Goal: Information Seeking & Learning: Learn about a topic

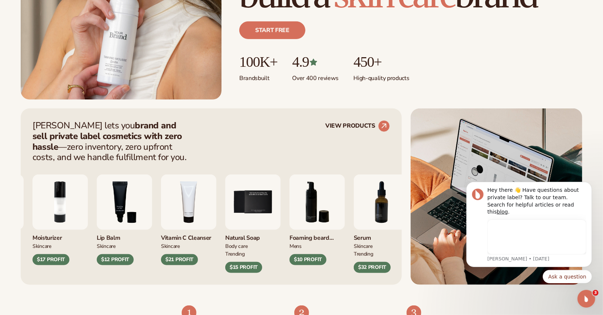
scroll to position [199, 0]
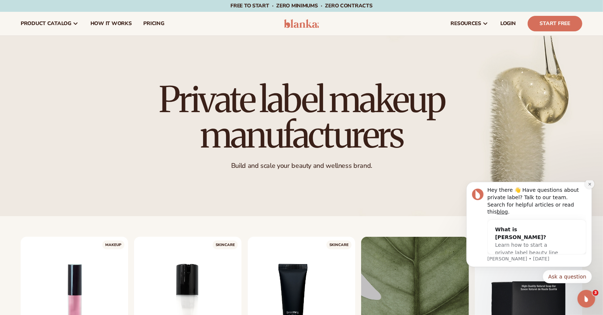
click at [589, 189] on button "Dismiss notification" at bounding box center [589, 184] width 10 height 10
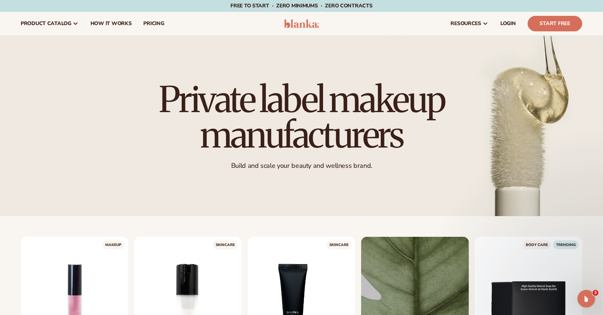
click at [361, 112] on h1 "Private label makeup manufacturers" at bounding box center [301, 117] width 328 height 71
click at [325, 169] on p "Build and scale your beauty and wellness brand." at bounding box center [301, 166] width 328 height 8
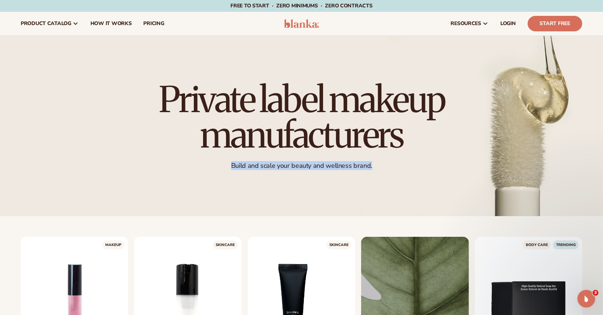
click at [335, 167] on p "Build and scale your beauty and wellness brand." at bounding box center [301, 166] width 328 height 8
click at [344, 117] on h1 "Private label makeup manufacturers" at bounding box center [301, 117] width 328 height 71
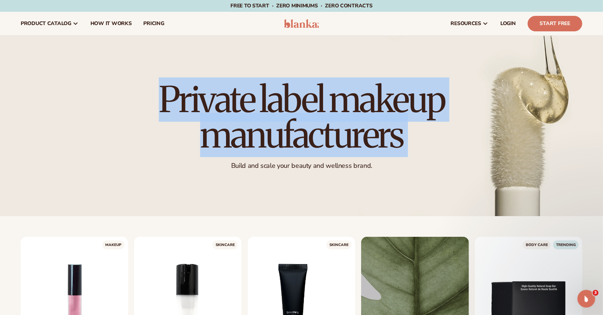
click at [344, 117] on h1 "Private label makeup manufacturers" at bounding box center [301, 117] width 328 height 71
click at [327, 130] on h1 "Private label makeup manufacturers" at bounding box center [301, 117] width 328 height 71
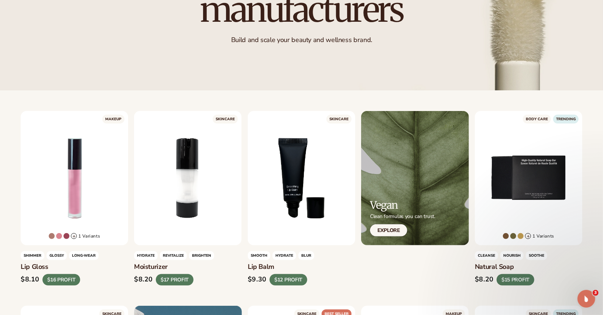
scroll to position [133, 0]
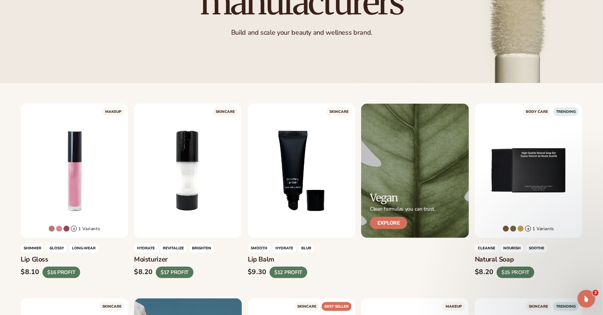
click at [387, 223] on link "Explore" at bounding box center [388, 223] width 37 height 12
